Goal: Task Accomplishment & Management: Manage account settings

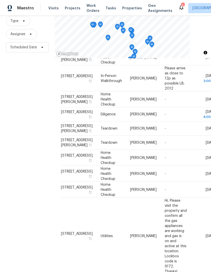
scroll to position [181, 0]
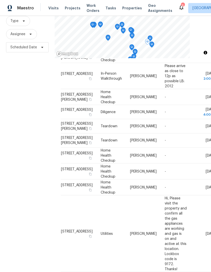
click at [0, 0] on icon at bounding box center [0, 0] width 0 height 0
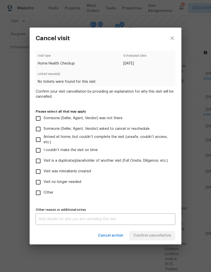
click at [42, 172] on input "Visit was mistakenly created" at bounding box center [38, 171] width 11 height 11
checkbox input "true"
click at [158, 240] on button "Confirm cancellation" at bounding box center [152, 235] width 46 height 9
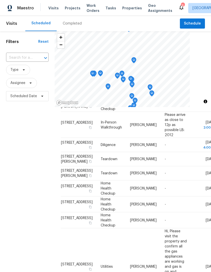
click at [129, 8] on span "Properties" at bounding box center [132, 8] width 20 height 5
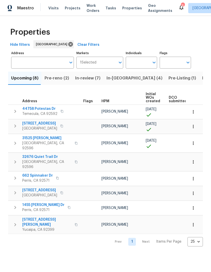
click at [195, 191] on icon "button" at bounding box center [193, 193] width 5 height 5
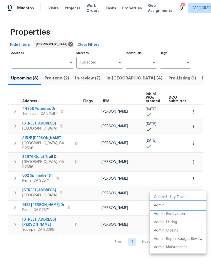
click at [162, 206] on p "Admin" at bounding box center [159, 205] width 11 height 5
click at [72, 9] on div at bounding box center [105, 136] width 211 height 272
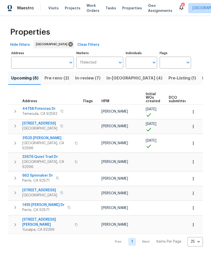
click at [71, 7] on span "Projects" at bounding box center [73, 8] width 16 height 5
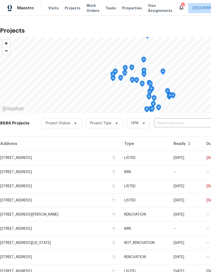
click at [165, 122] on input "text" at bounding box center [183, 123] width 58 height 8
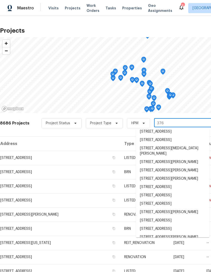
scroll to position [340, 0]
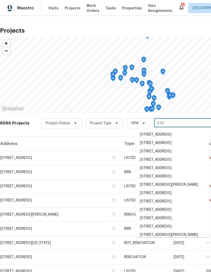
type input "376 w"
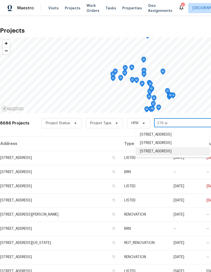
click at [174, 155] on li "[STREET_ADDRESS]" at bounding box center [173, 151] width 74 height 8
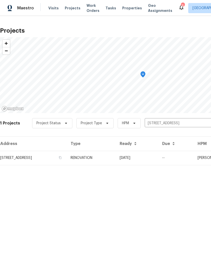
click at [116, 159] on td "RENOVATION" at bounding box center [90, 158] width 49 height 14
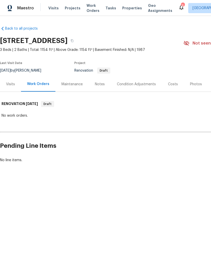
click at [174, 79] on div "Costs" at bounding box center [173, 84] width 22 height 15
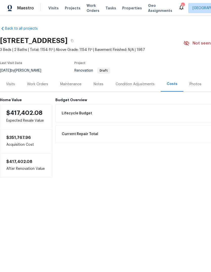
click at [141, 85] on div "Condition Adjustments" at bounding box center [135, 84] width 39 height 5
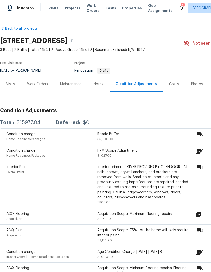
click at [130, 9] on span "Properties" at bounding box center [132, 8] width 20 height 5
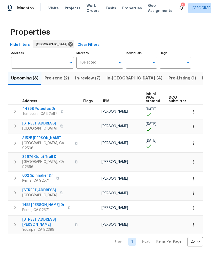
click at [58, 77] on span "Pre-reno (2)" at bounding box center [56, 78] width 25 height 7
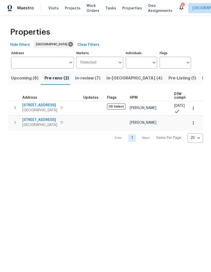
click at [191, 125] on icon "button" at bounding box center [193, 122] width 5 height 5
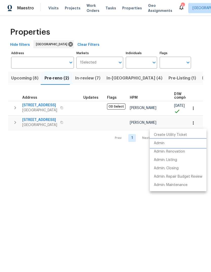
click at [162, 145] on p "Admin" at bounding box center [159, 143] width 11 height 5
